Goal: Information Seeking & Learning: Learn about a topic

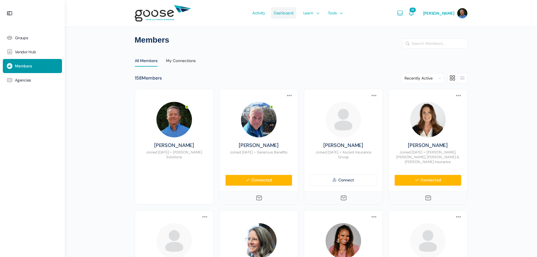
click at [293, 14] on span "Dashboard" at bounding box center [283, 13] width 20 height 26
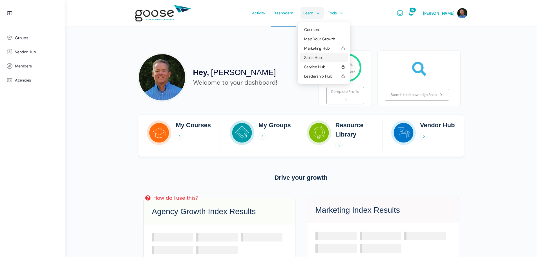
click at [320, 56] on span "Sales Hub" at bounding box center [313, 57] width 18 height 5
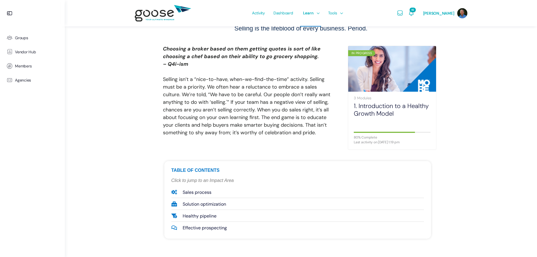
scroll to position [56, 0]
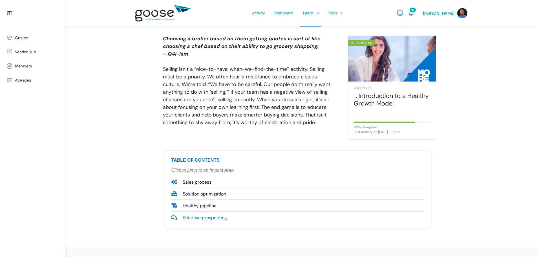
click at [210, 217] on span "Effective prospecting" at bounding box center [204, 217] width 46 height 8
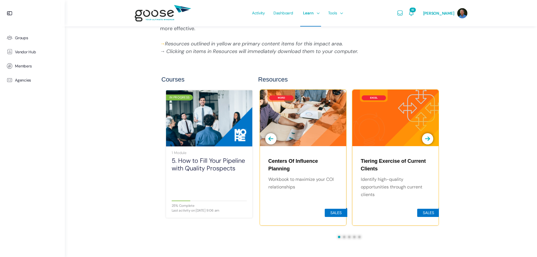
scroll to position [1335, 0]
click at [185, 161] on link "5. How to Fill Your Pipeline with Quality Prospects" at bounding box center [209, 163] width 75 height 15
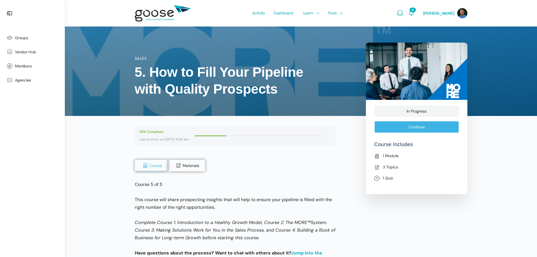
click at [406, 126] on link "Continue" at bounding box center [416, 127] width 84 height 12
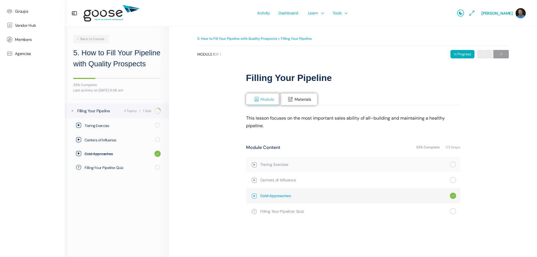
click at [267, 195] on span "Cold Approaches" at bounding box center [355, 195] width 190 height 6
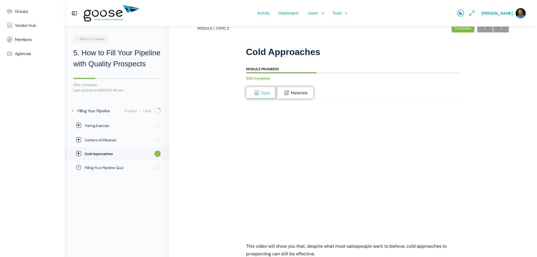
scroll to position [56, 0]
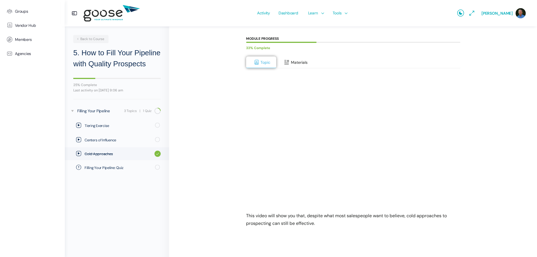
click at [295, 64] on span "Materials" at bounding box center [299, 62] width 17 height 5
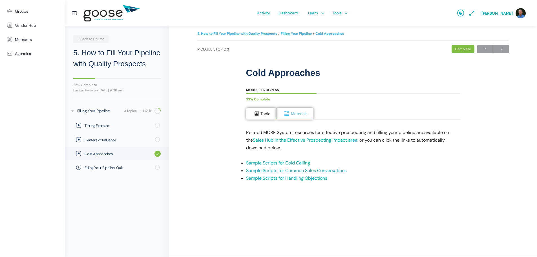
click at [290, 163] on link "Sample Scripts for Cold Calling" at bounding box center [278, 163] width 64 height 6
click at [255, 170] on link "Sample Scripts for Common Sales Conversations" at bounding box center [296, 170] width 101 height 6
click at [273, 178] on link "Sample Scripts for Handling Objections" at bounding box center [286, 178] width 81 height 6
click at [116, 126] on span "Tiering Exercise" at bounding box center [117, 126] width 67 height 6
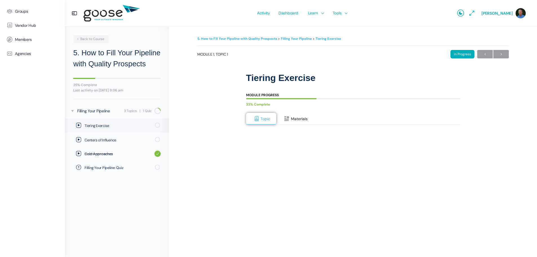
click at [299, 121] on span "Materials" at bounding box center [299, 118] width 17 height 5
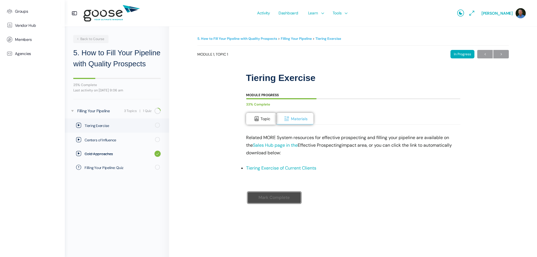
click at [206, 139] on div "5. How to Fill Your Pipeline with Quality Prospects Filling Your Pipeline Tieri…" at bounding box center [352, 126] width 311 height 183
click at [95, 125] on span "Tiering Exercise" at bounding box center [117, 126] width 67 height 6
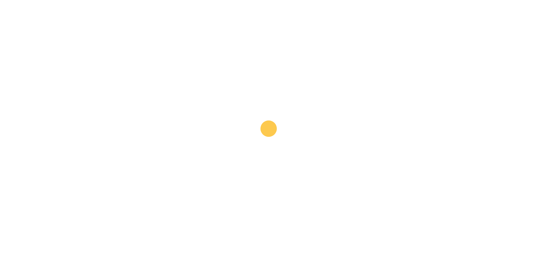
click at [95, 125] on e-page-transition at bounding box center [268, 128] width 537 height 257
